Goal: Use online tool/utility: Use online tool/utility

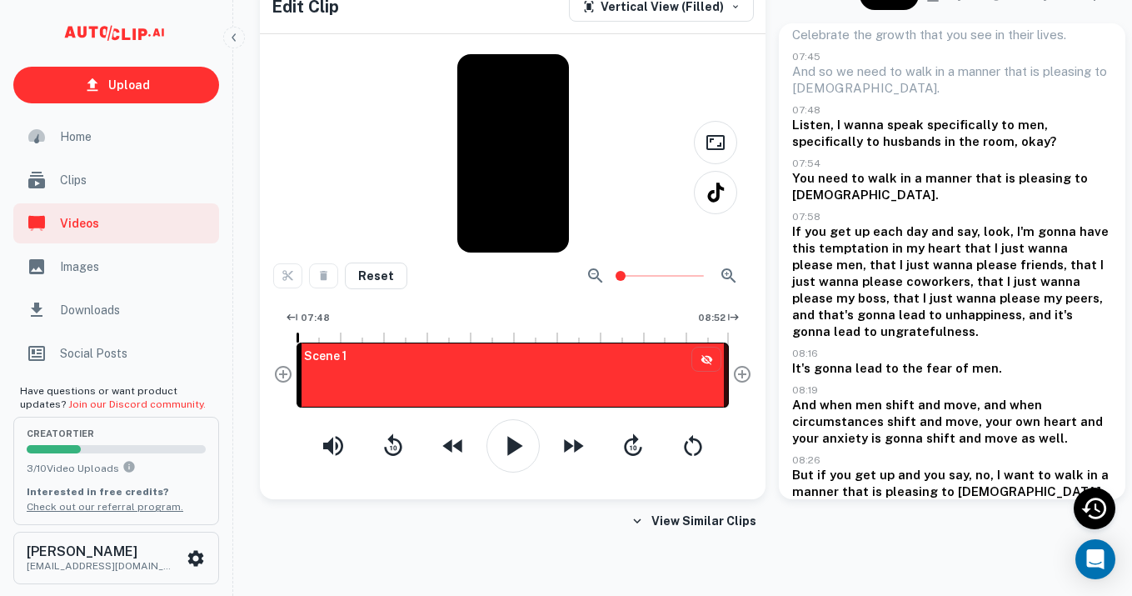
scroll to position [152, 0]
click at [514, 447] on icon "button" at bounding box center [514, 445] width 15 height 19
click at [541, 303] on div "Reset 07:48 08:52 Scene 1" at bounding box center [512, 362] width 479 height 221
click at [526, 454] on button "button" at bounding box center [512, 445] width 53 height 53
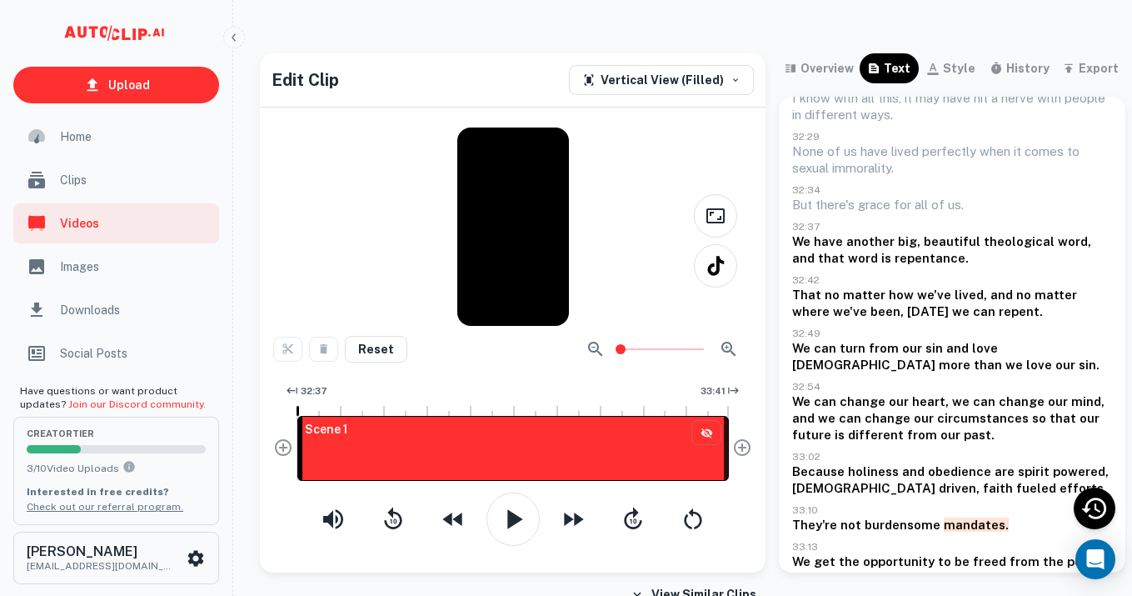
scroll to position [691, 0]
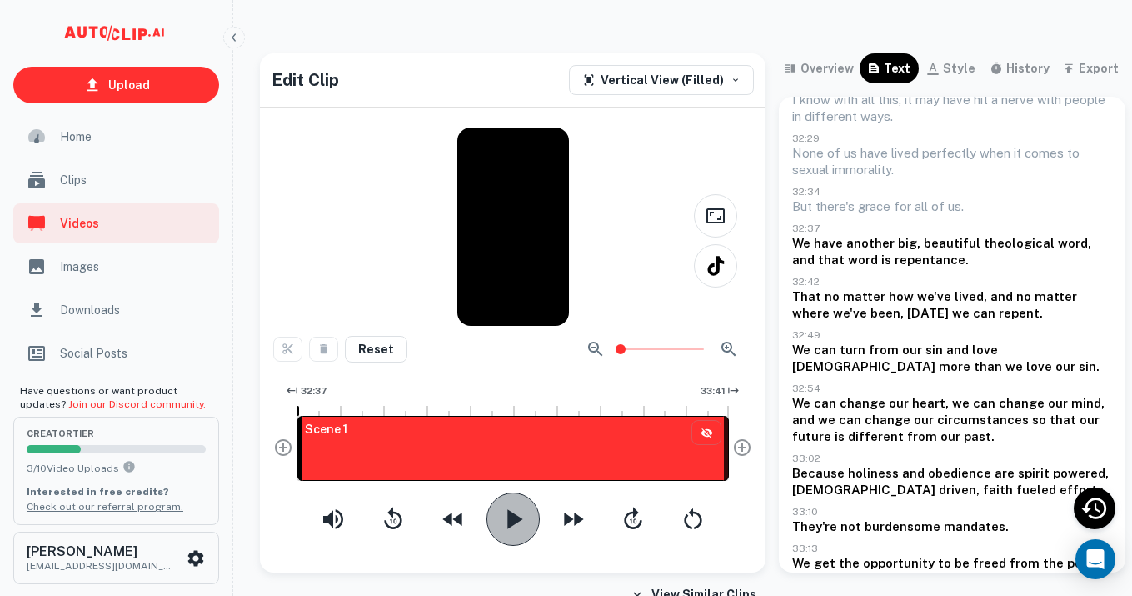
click at [515, 517] on icon "button" at bounding box center [514, 518] width 15 height 19
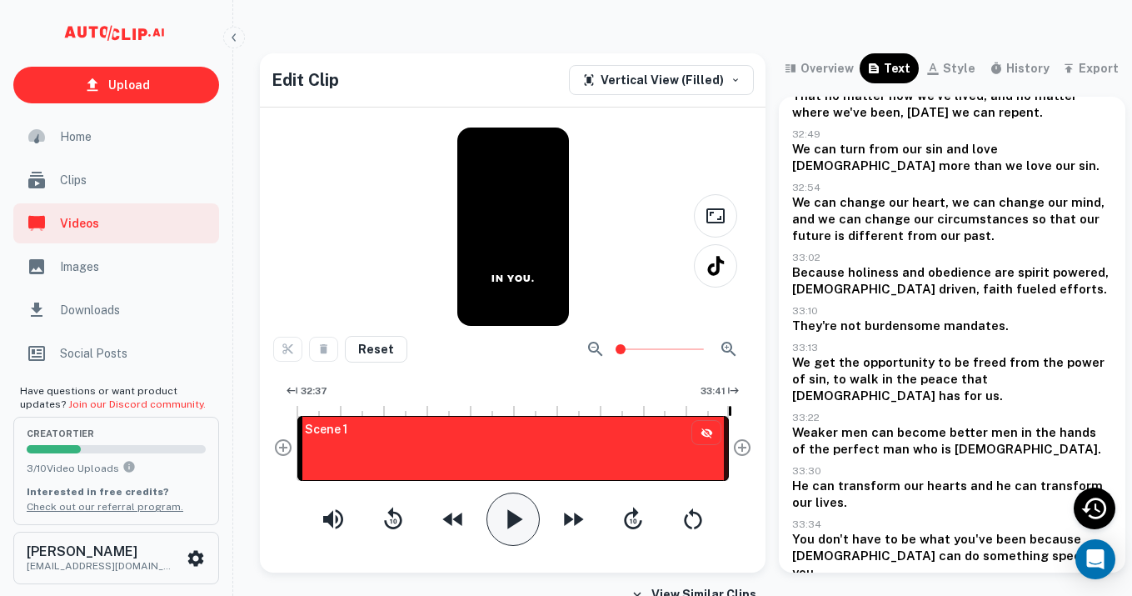
scroll to position [899, 0]
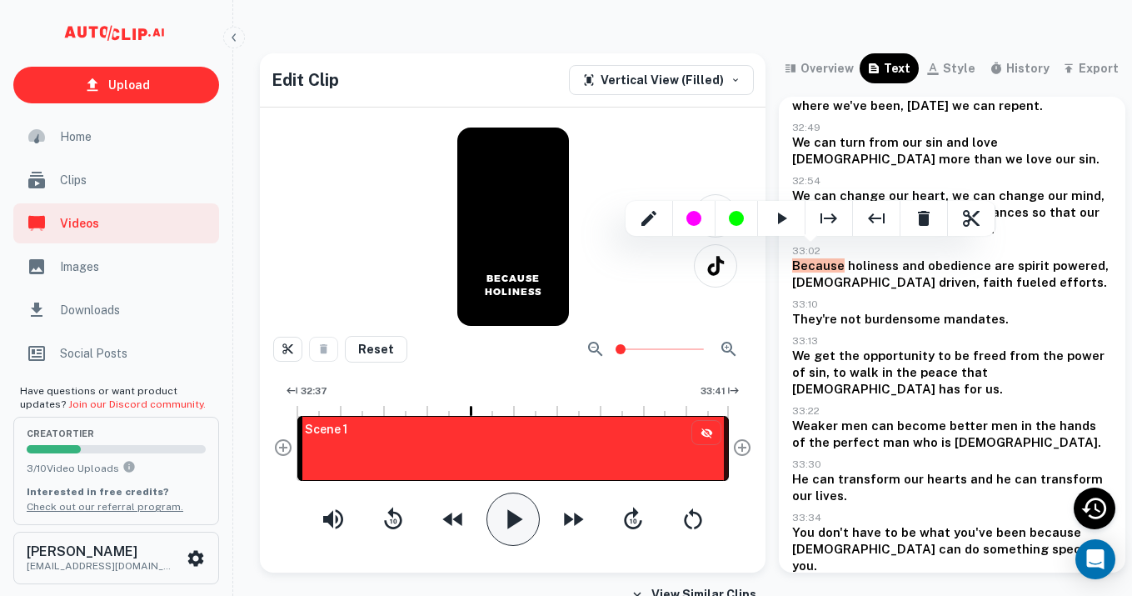
click at [526, 530] on div at bounding box center [566, 298] width 1132 height 596
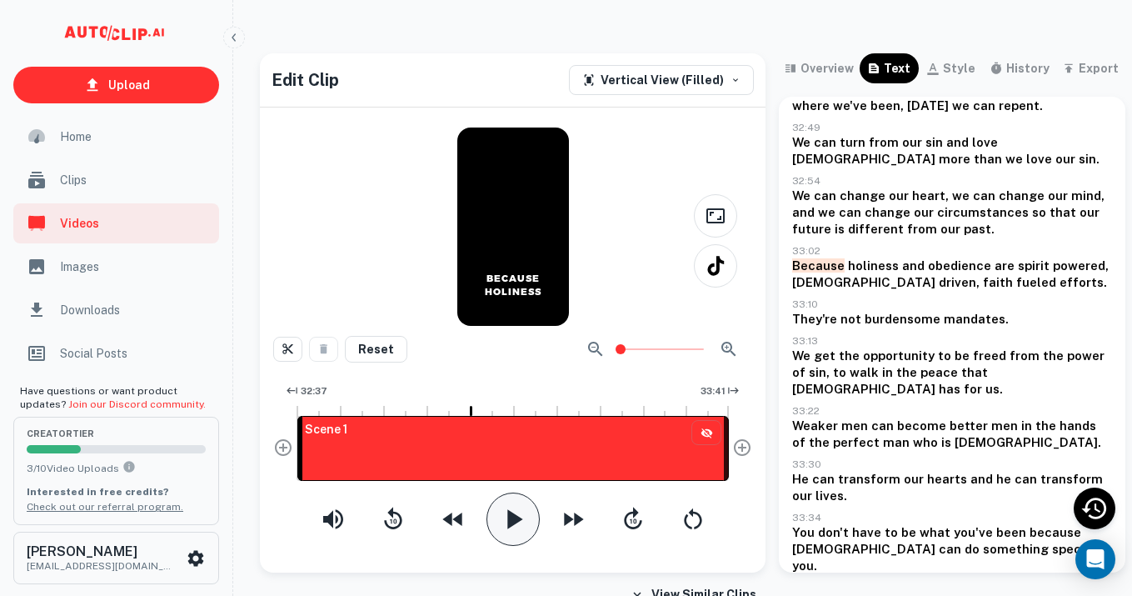
click at [514, 521] on icon "button" at bounding box center [514, 518] width 15 height 19
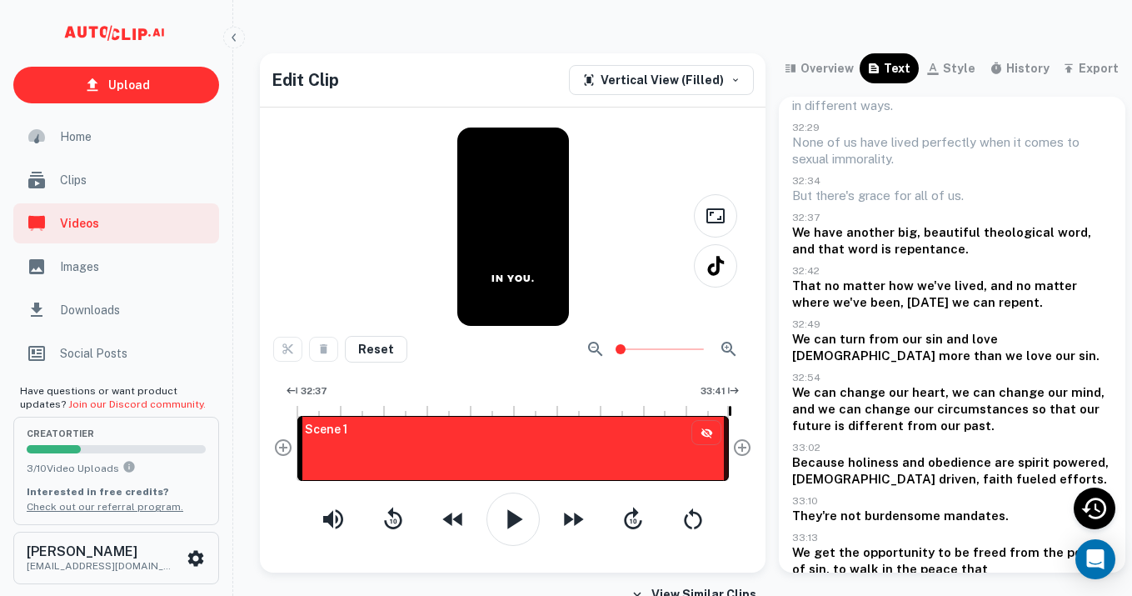
scroll to position [700, 0]
